Goal: Communication & Community: Answer question/provide support

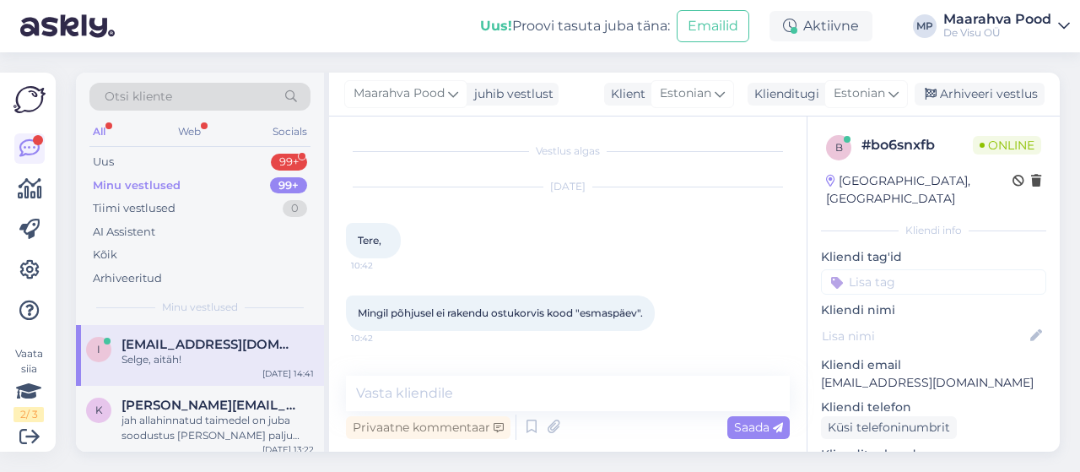
scroll to position [832, 0]
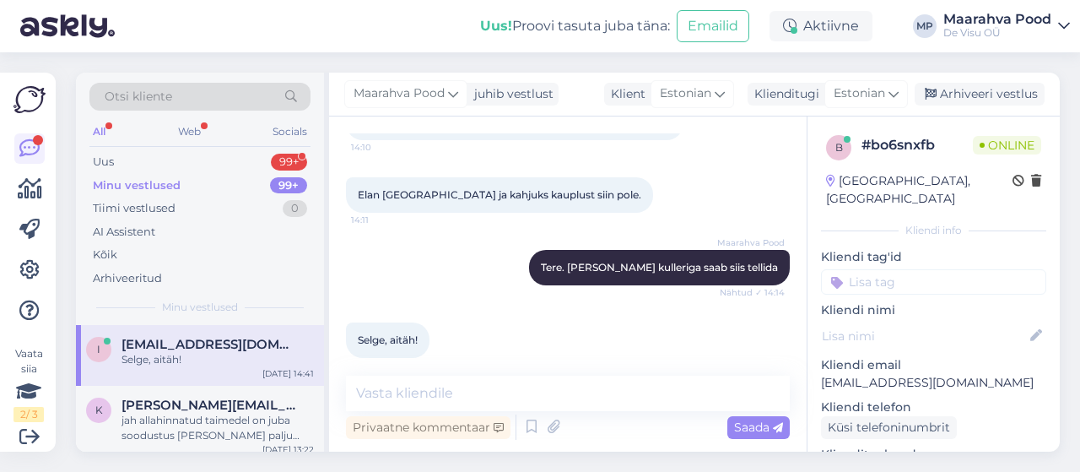
click at [197, 165] on div "Uus 99+" at bounding box center [199, 162] width 221 height 24
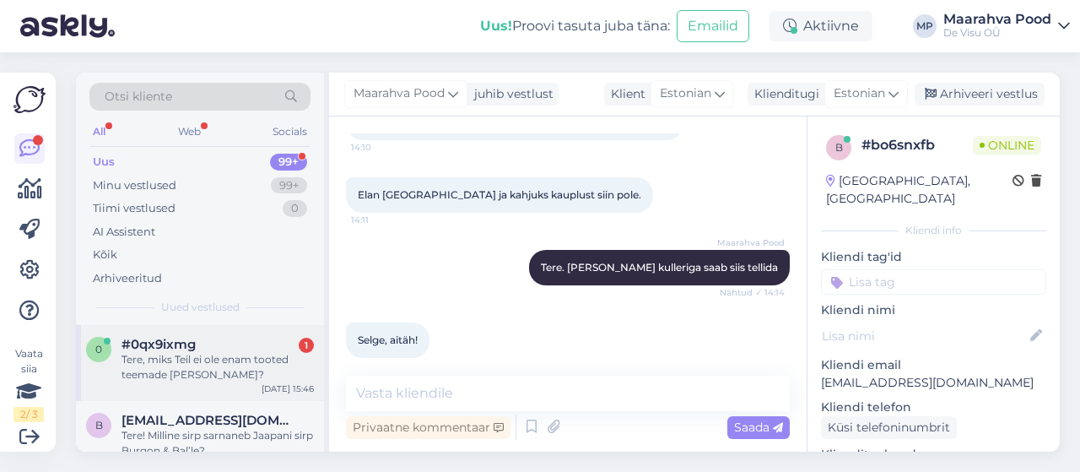
click at [204, 360] on div "Tere, miks Teil ei ole enam tooted teemade [PERSON_NAME]?" at bounding box center [218, 367] width 192 height 30
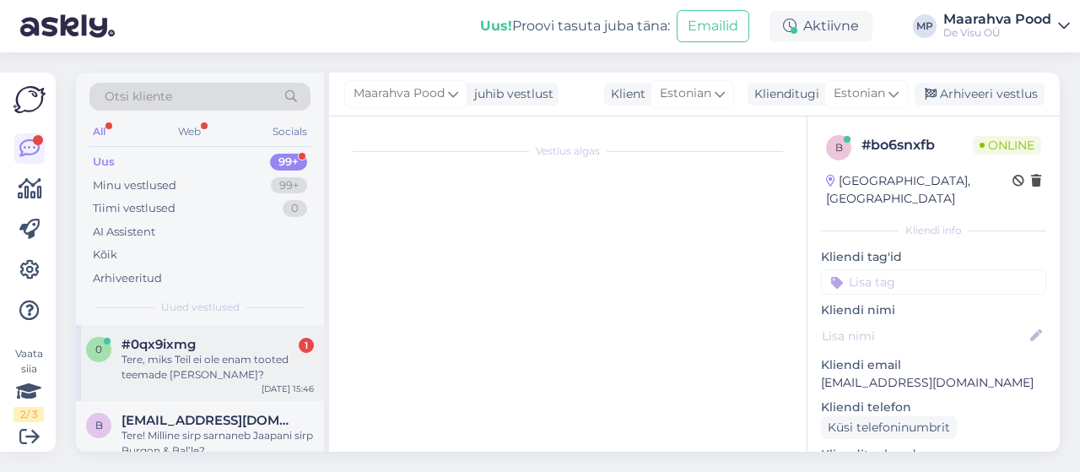
scroll to position [7, 0]
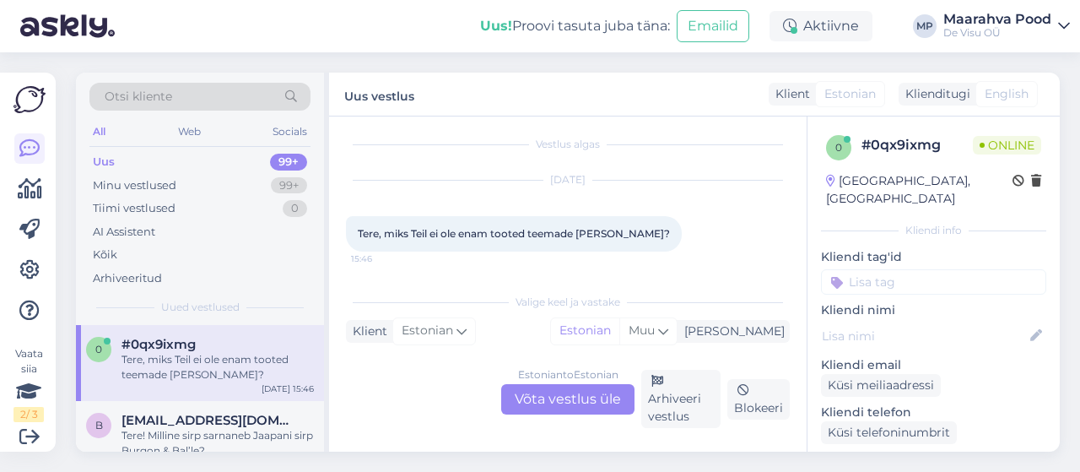
click at [553, 398] on div "Estonian to Estonian Võta vestlus üle" at bounding box center [567, 399] width 133 height 30
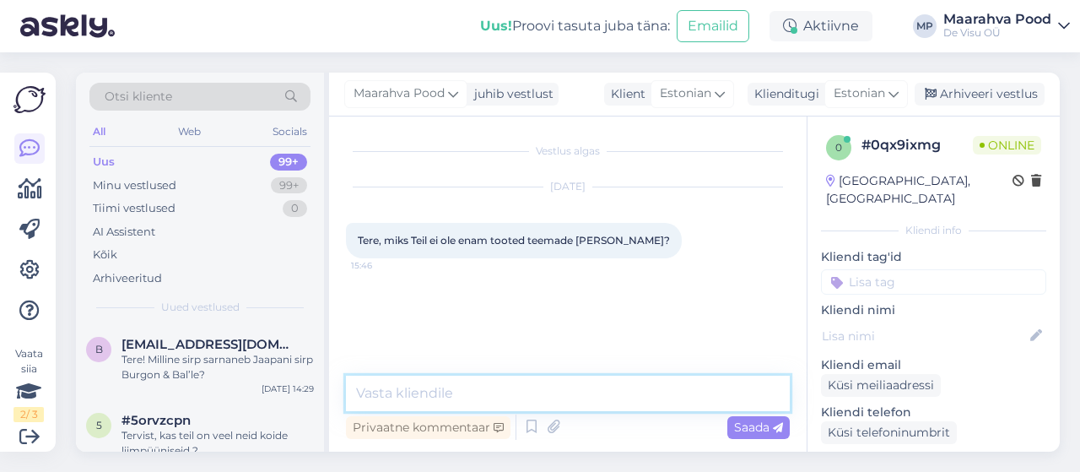
click at [490, 396] on textarea at bounding box center [568, 393] width 444 height 35
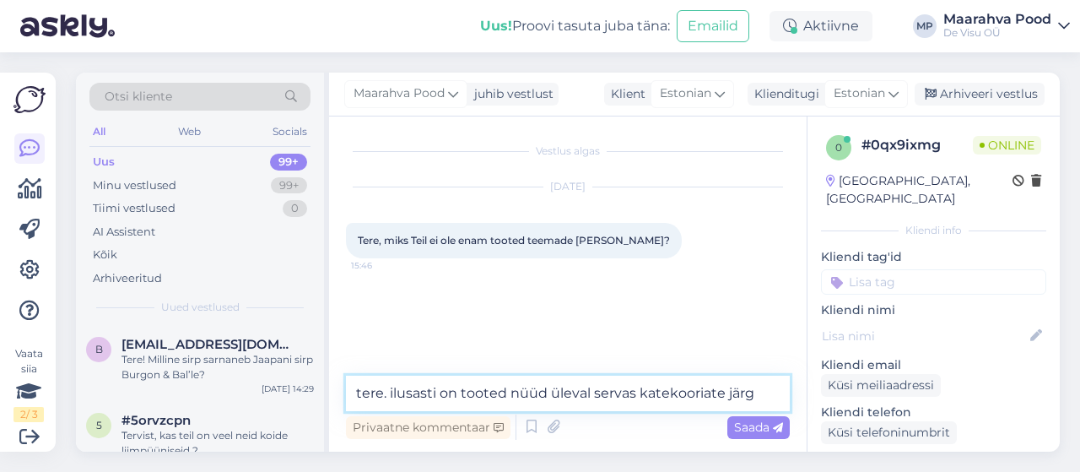
type textarea "tere. ilusasti on tooted nüüd üleval servas katekooriate järgi"
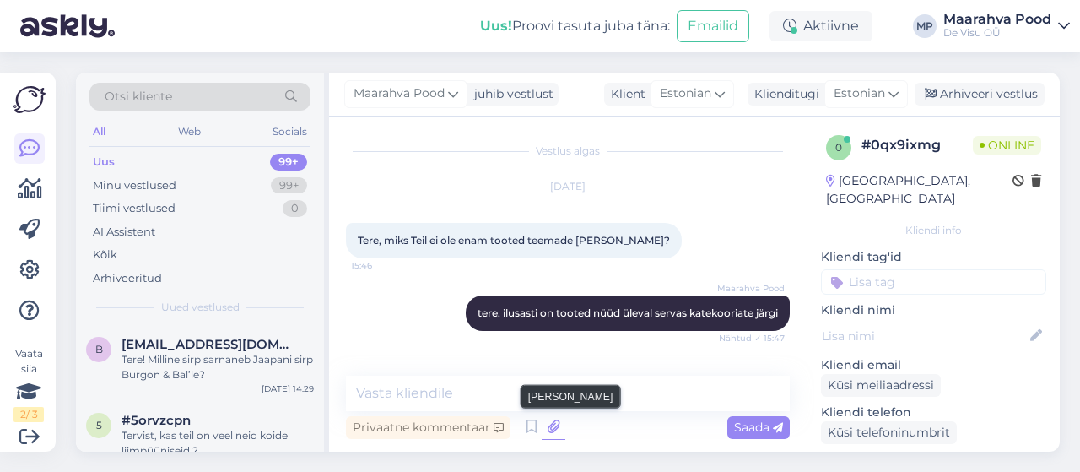
click at [554, 428] on icon at bounding box center [554, 426] width 24 height 25
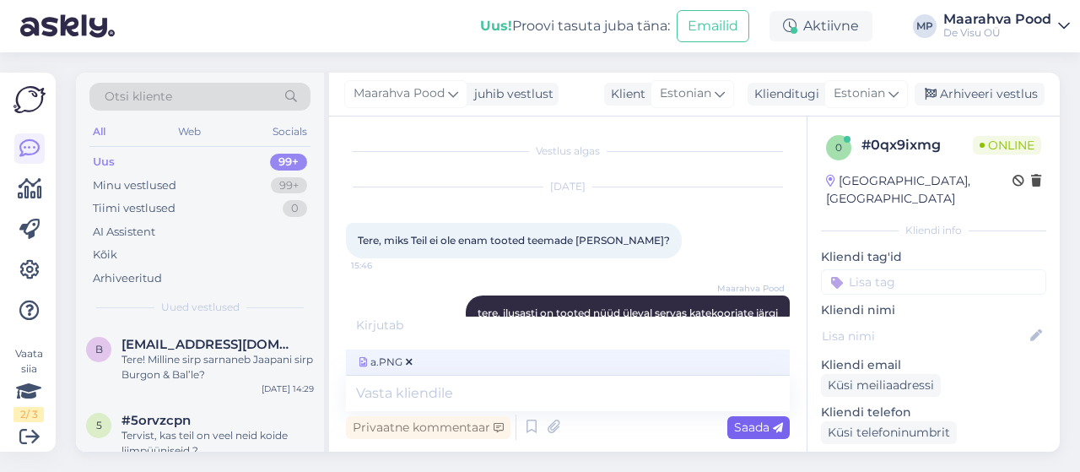
click at [756, 428] on span "Saada" at bounding box center [758, 426] width 49 height 15
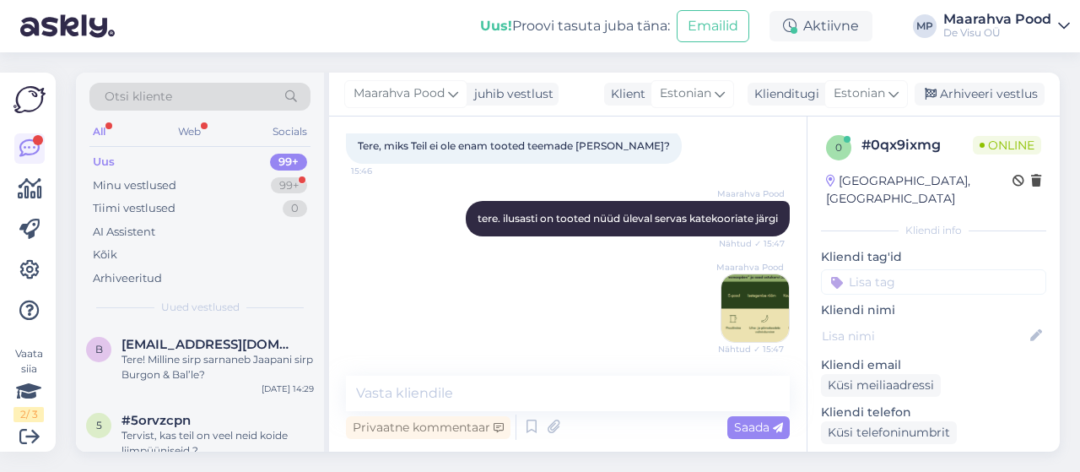
scroll to position [167, 0]
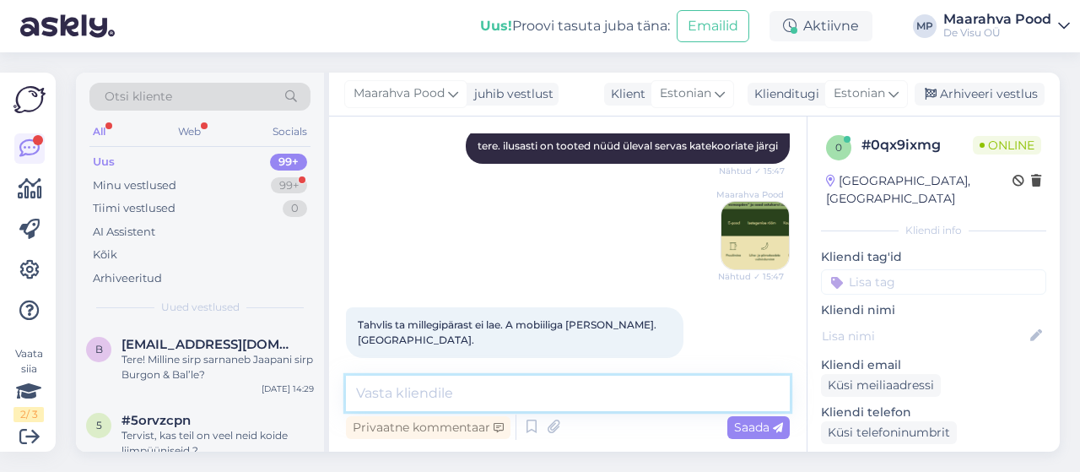
click at [448, 392] on textarea at bounding box center [568, 393] width 444 height 35
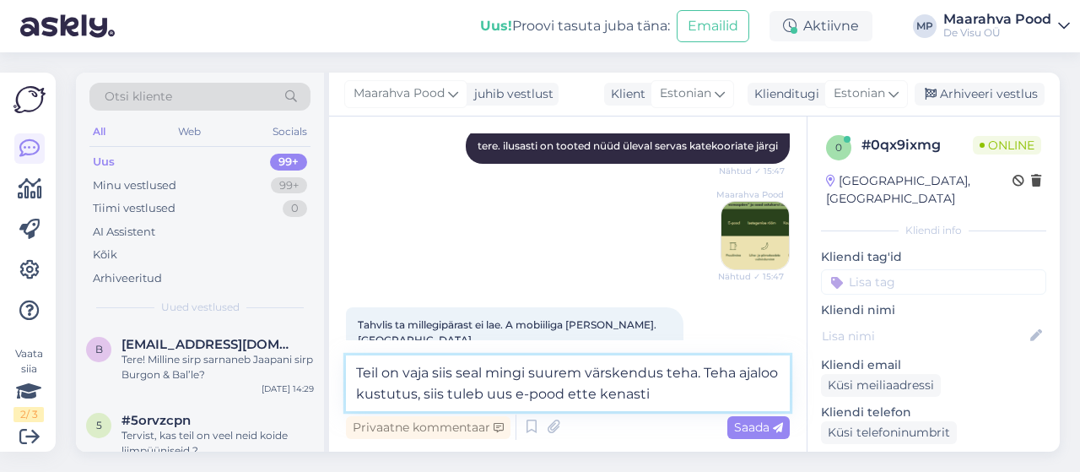
type textarea "Teil on vaja siis seal mingi suurem värskendus teha. Teha ajaloo kustutus, siis…"
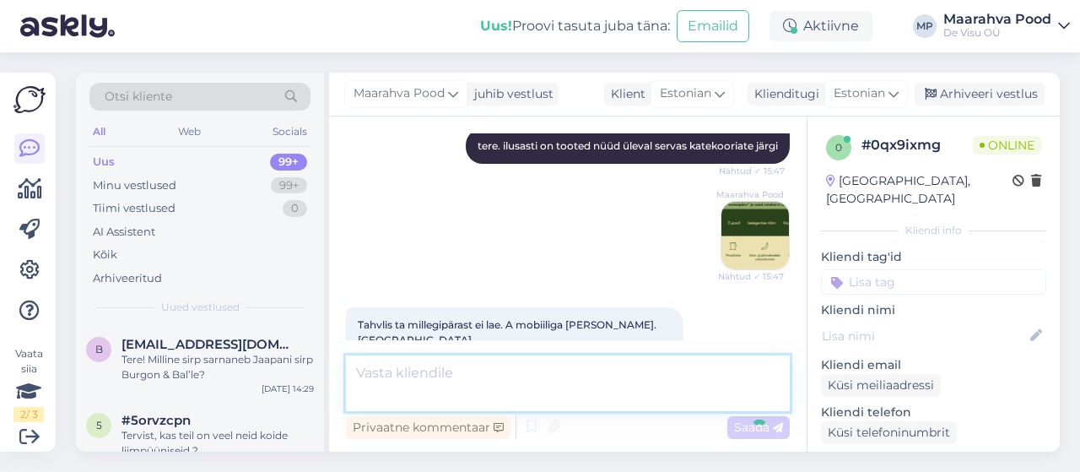
scroll to position [255, 0]
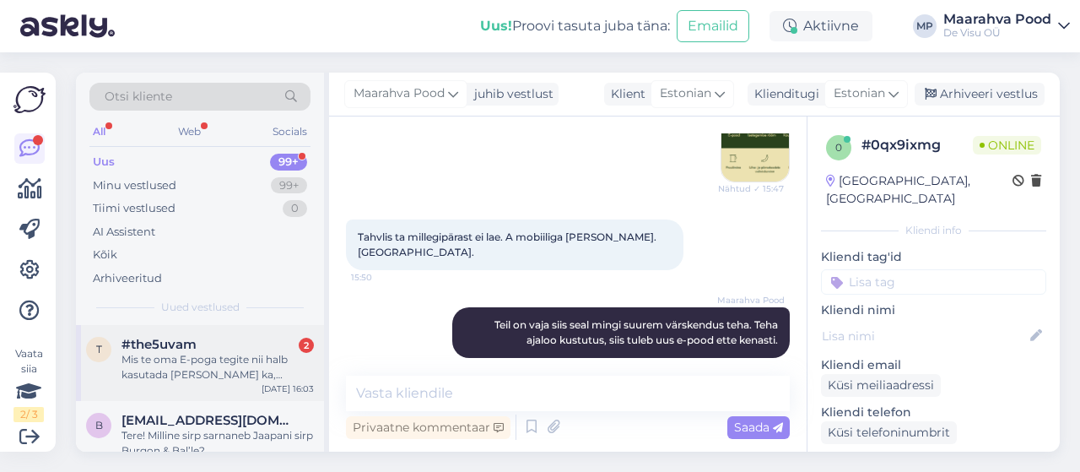
click at [240, 350] on div "#the5uvam 2" at bounding box center [218, 344] width 192 height 15
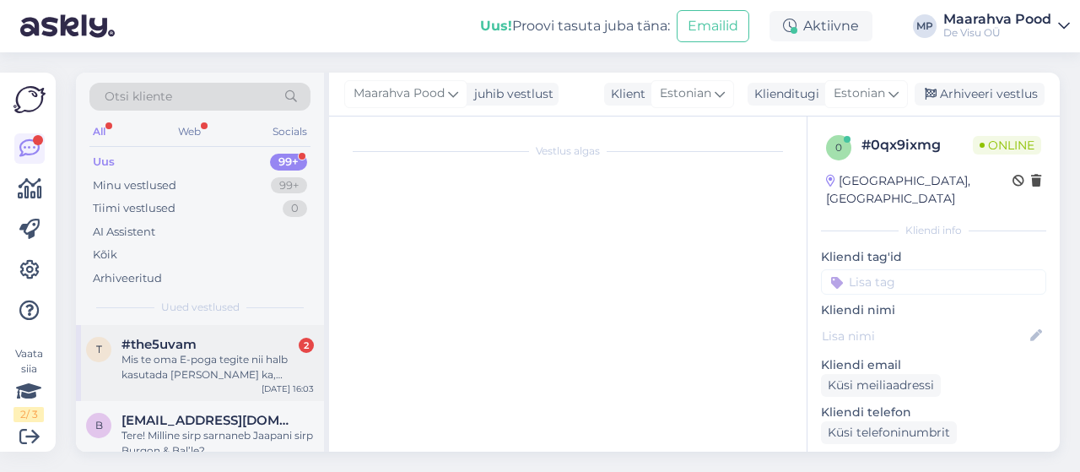
scroll to position [35, 0]
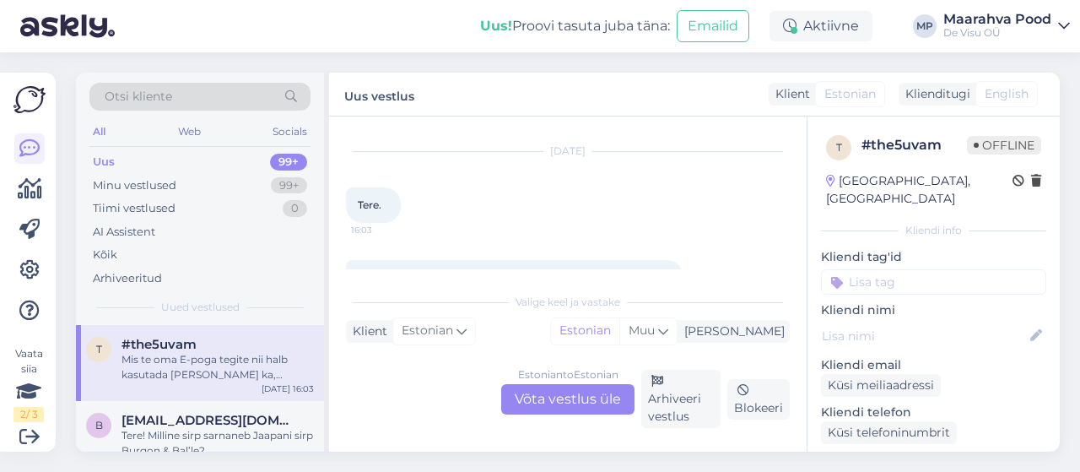
click at [549, 398] on div "Estonian to Estonian Võta vestlus üle" at bounding box center [567, 399] width 133 height 30
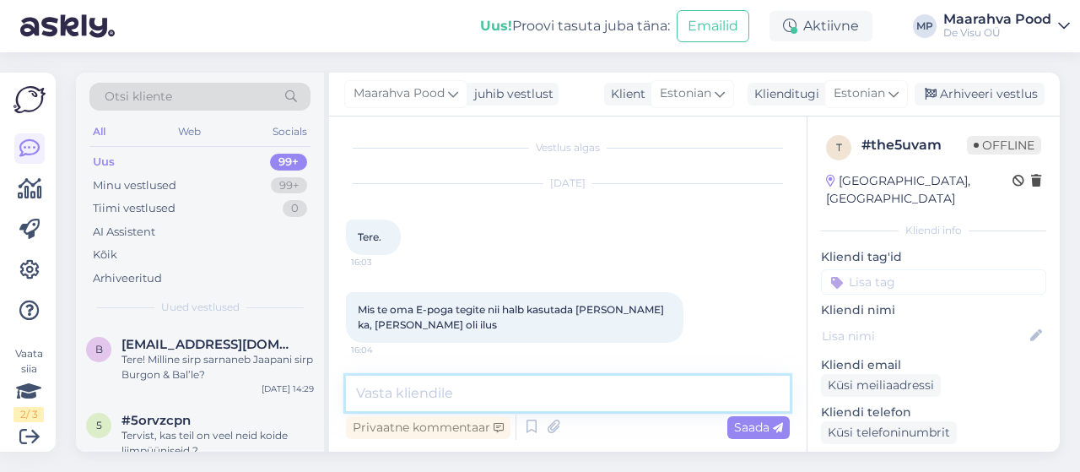
click at [590, 395] on textarea at bounding box center [568, 393] width 444 height 35
type textarea ":)"
